Goal: Navigation & Orientation: Find specific page/section

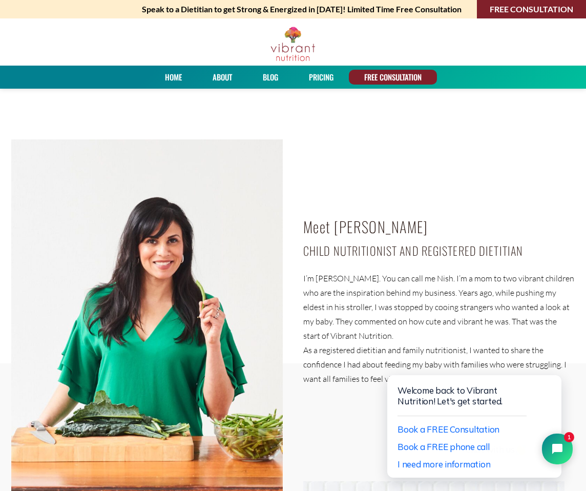
click at [331, 278] on p "I’m [PERSON_NAME]. You can call me Nish. I’m a mom to two vibrant children who …" at bounding box center [439, 307] width 272 height 72
drag, startPoint x: 331, startPoint y: 278, endPoint x: 346, endPoint y: 278, distance: 14.3
click at [346, 278] on p "I’m [PERSON_NAME]. You can call me Nish. I’m a mom to two vibrant children who …" at bounding box center [439, 307] width 272 height 72
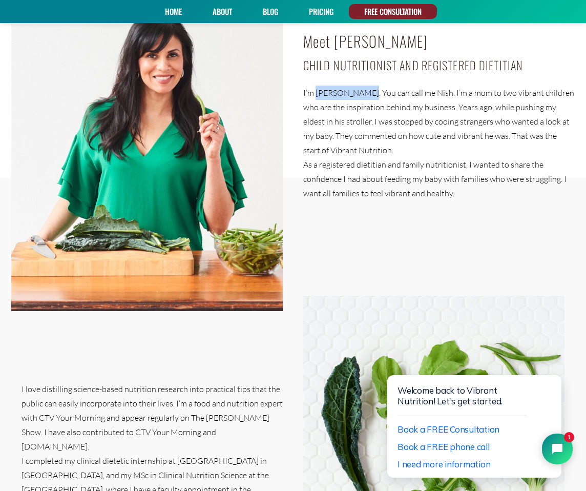
scroll to position [256, 0]
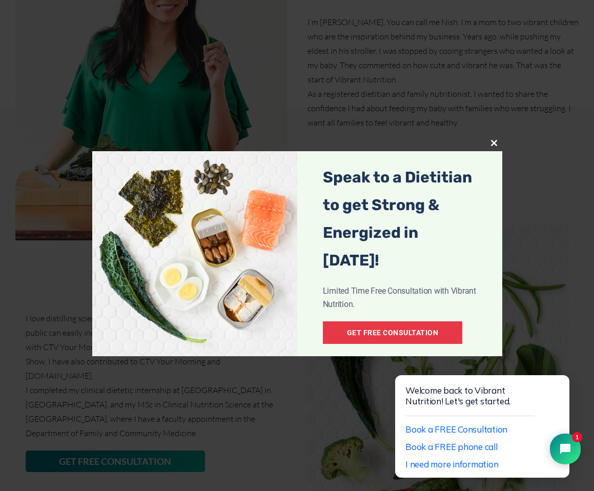
click at [377, 122] on div "Close this module Speak to a Dietitian to get Strong & Energized in [DATE]! Lim…" at bounding box center [297, 245] width 594 height 491
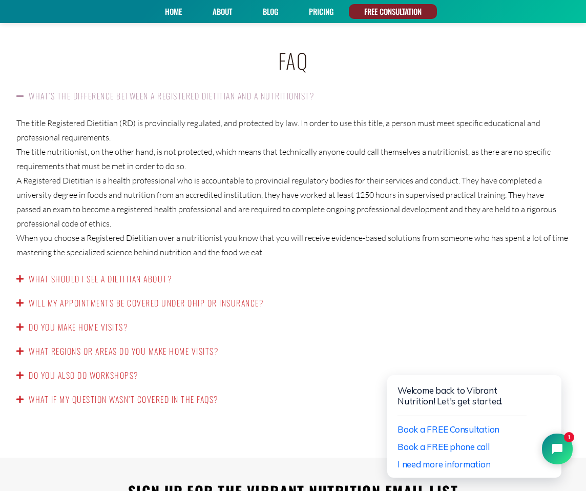
scroll to position [1639, 0]
